Goal: Entertainment & Leisure: Consume media (video, audio)

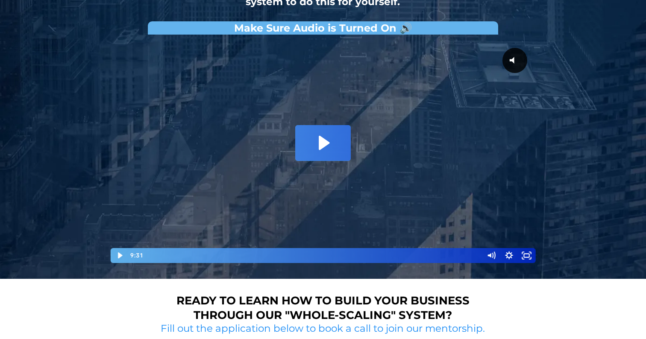
scroll to position [121, 0]
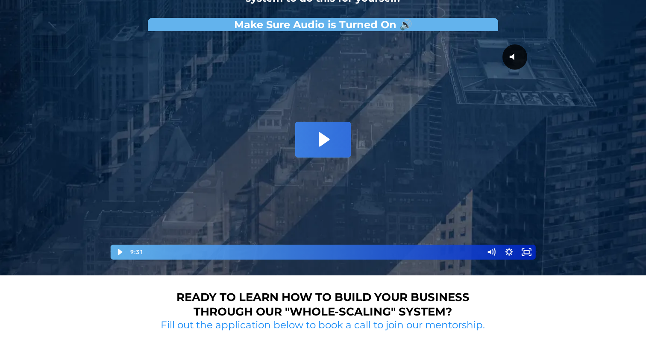
click at [320, 142] on icon "Play Video: David Choi - Whole-Scaling VSL V.2 (short)" at bounding box center [324, 140] width 11 height 15
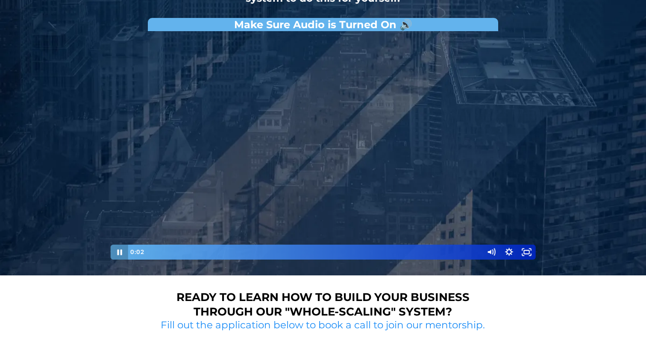
click at [118, 248] on icon "Pause" at bounding box center [119, 252] width 18 height 15
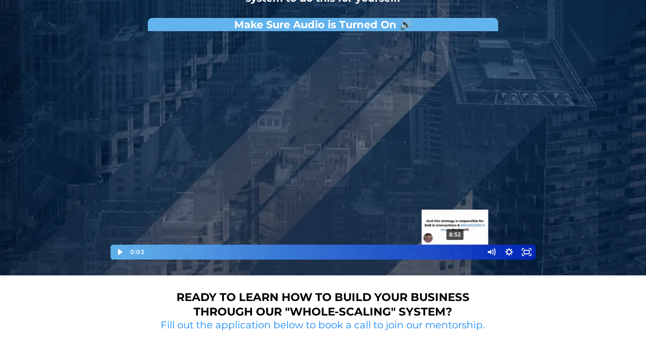
click at [457, 252] on div "8:52" at bounding box center [313, 252] width 329 height 15
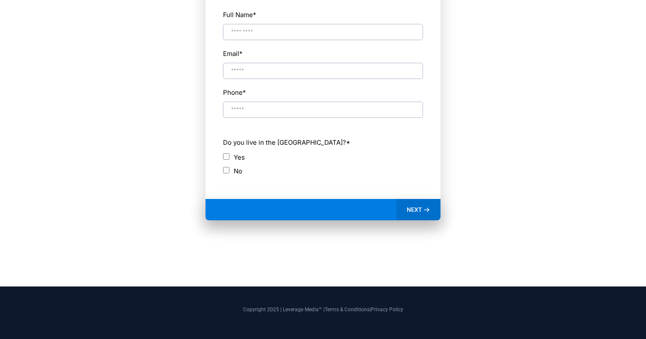
scroll to position [0, 0]
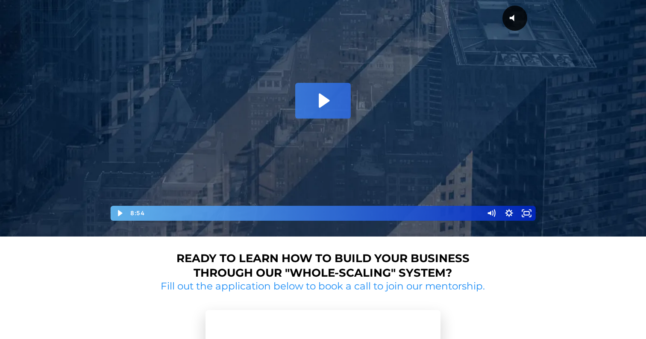
scroll to position [156, 0]
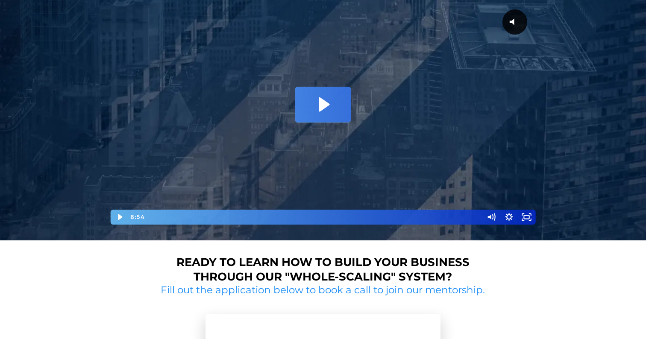
click at [318, 114] on icon "Play Video: David Choi - Whole-Scaling VSL V.2 (short)" at bounding box center [323, 104] width 56 height 35
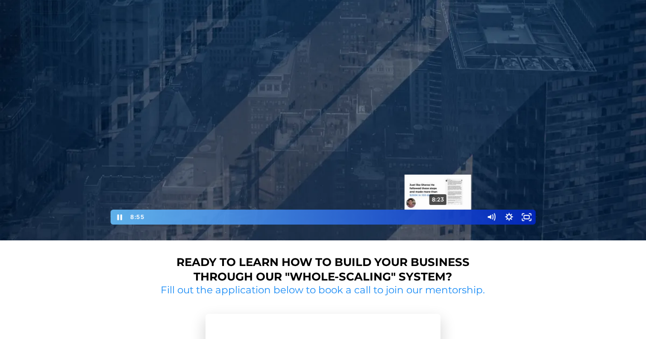
click at [438, 218] on div "8:23" at bounding box center [313, 217] width 329 height 15
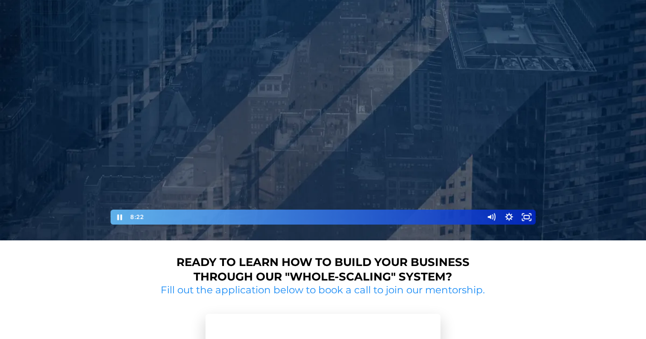
click at [372, 184] on div at bounding box center [323, 112] width 428 height 225
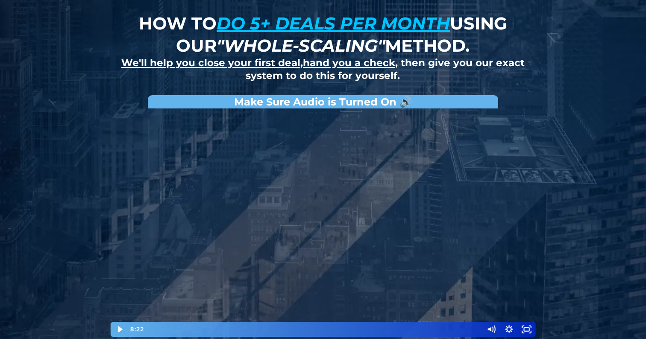
scroll to position [44, 0]
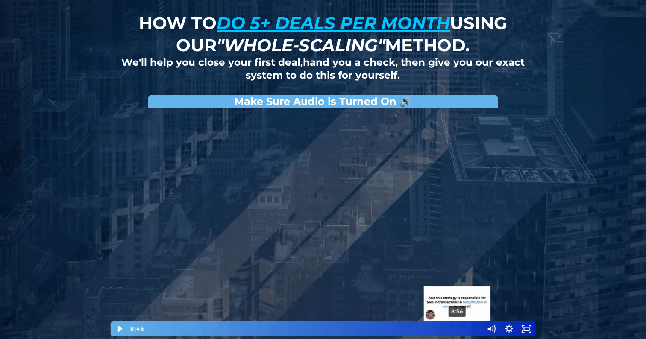
click at [460, 327] on div "8:56" at bounding box center [313, 329] width 329 height 15
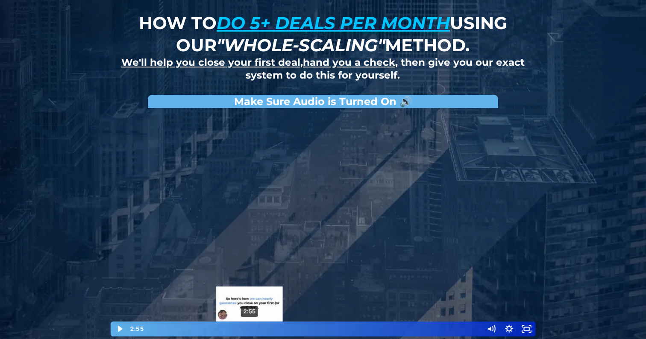
click at [236, 329] on div "2:55" at bounding box center [313, 329] width 329 height 15
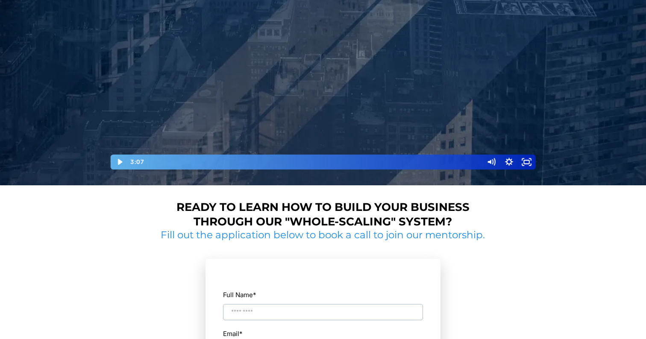
scroll to position [0, 0]
